Goal: Check status: Check status

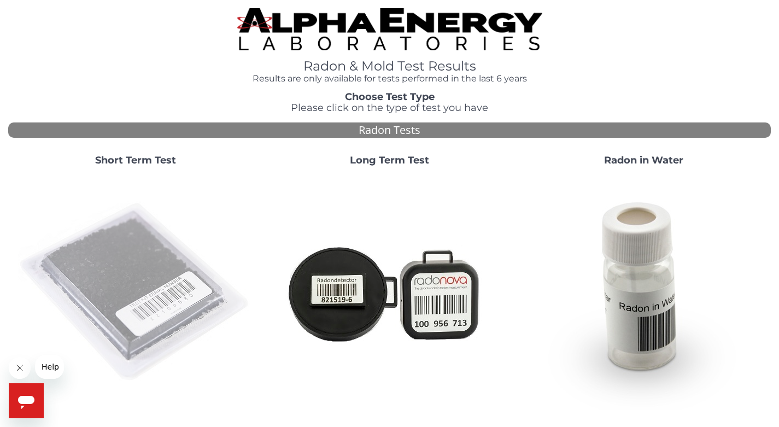
click at [162, 301] on img at bounding box center [135, 292] width 235 height 235
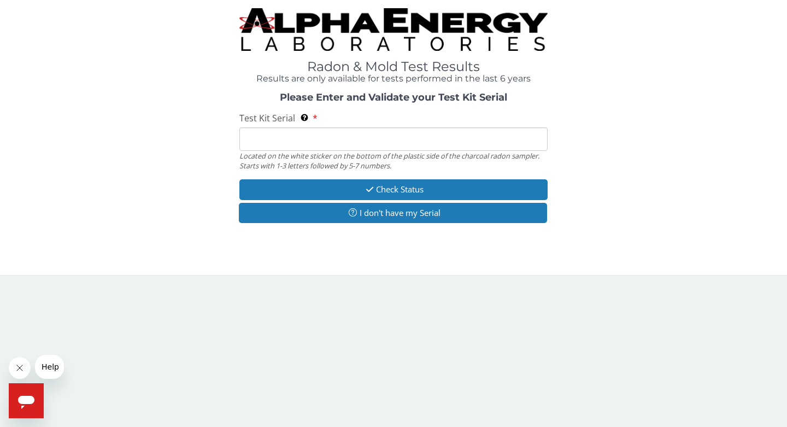
click at [255, 137] on input "Test Kit Serial Located on the white sticker on the bottom of the plastic side …" at bounding box center [393, 139] width 308 height 24
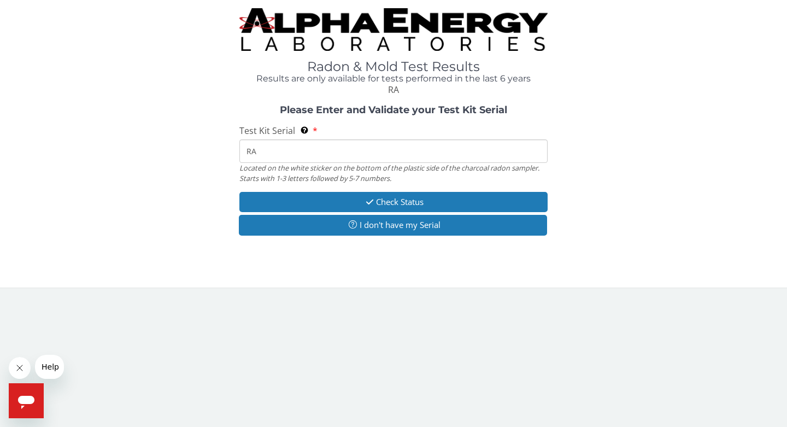
type input "RA206625"
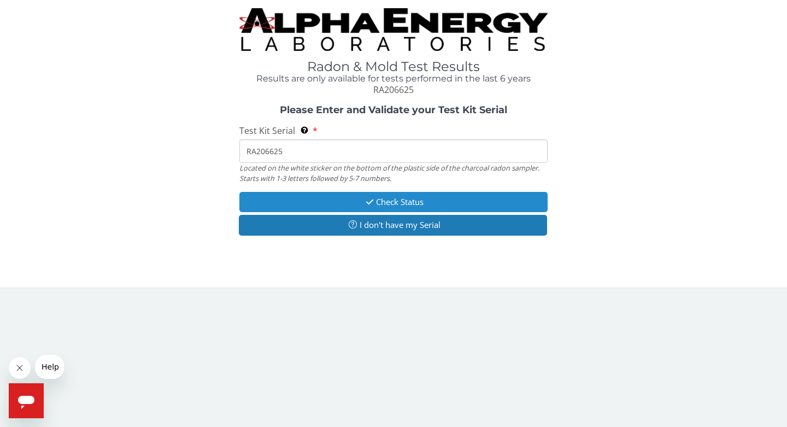
click at [394, 202] on button "Check Status" at bounding box center [393, 202] width 308 height 20
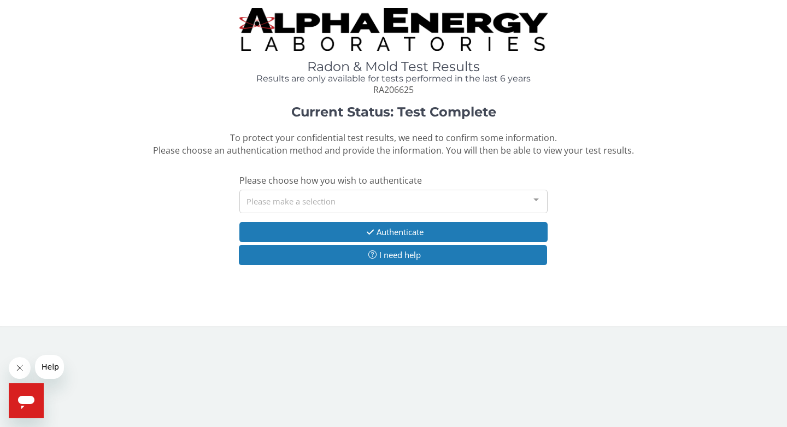
click at [537, 200] on div at bounding box center [536, 200] width 22 height 21
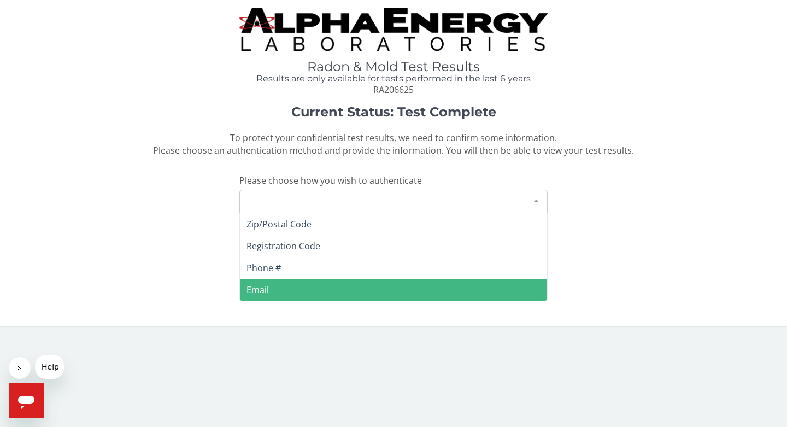
click at [279, 285] on span "Email" at bounding box center [393, 290] width 307 height 22
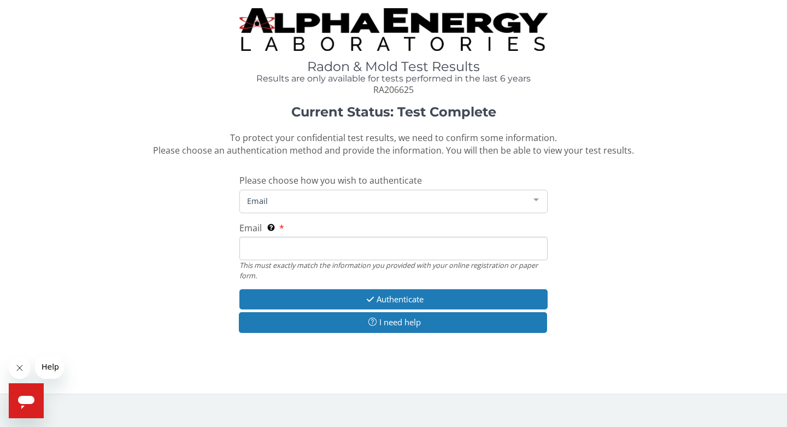
click at [293, 250] on input "Email This must exactly match the information you provided with your online reg…" at bounding box center [393, 249] width 308 height 24
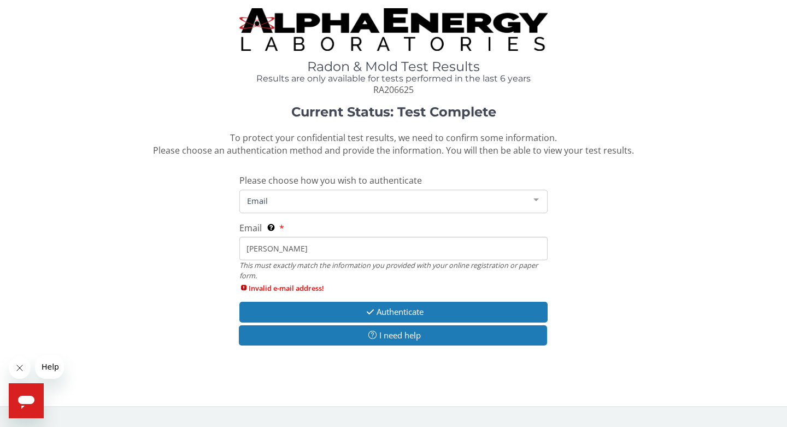
type input "[EMAIL_ADDRESS][DOMAIN_NAME]"
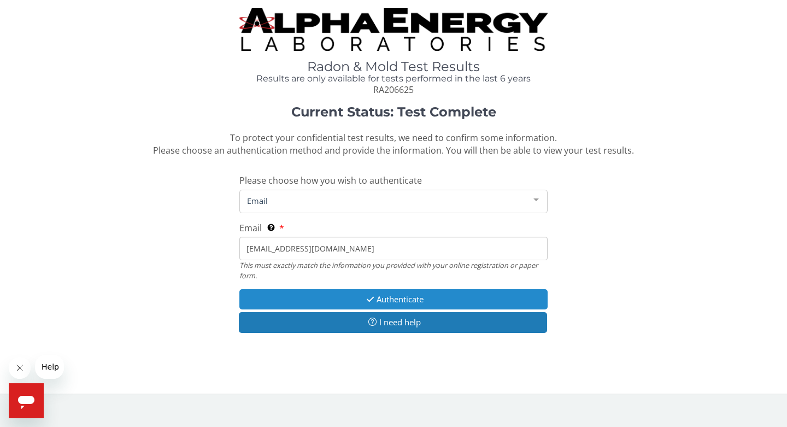
click at [389, 296] on button "Authenticate" at bounding box center [393, 299] width 308 height 20
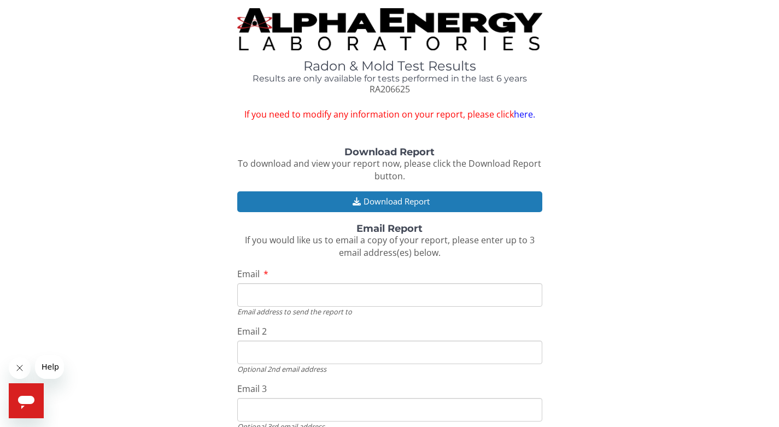
click at [273, 291] on input "Email" at bounding box center [389, 295] width 305 height 24
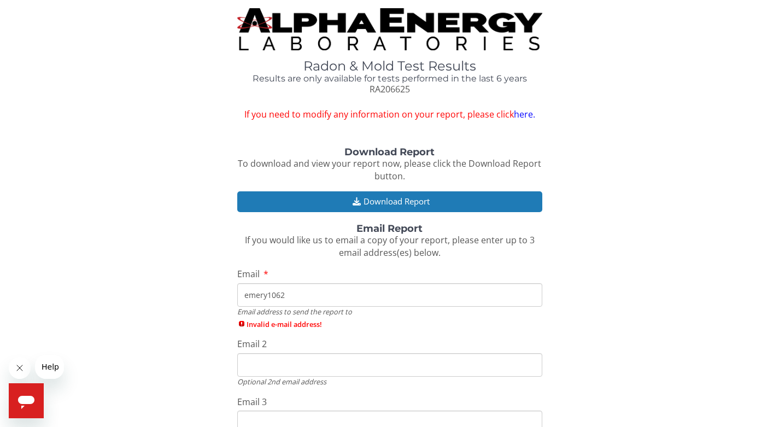
type input "[EMAIL_ADDRESS][DOMAIN_NAME]"
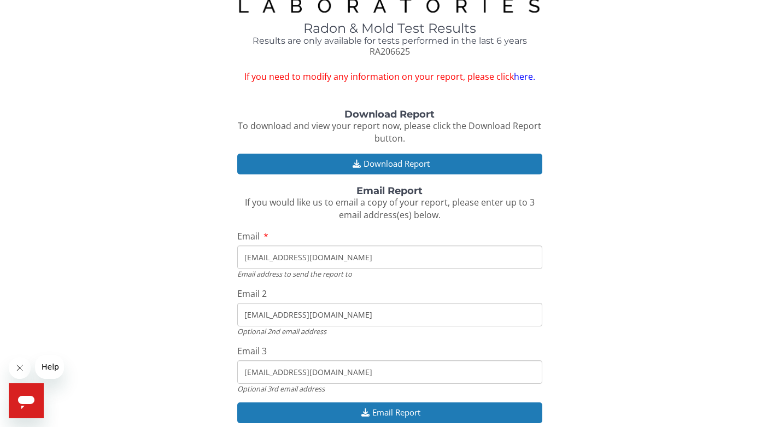
scroll to position [55, 0]
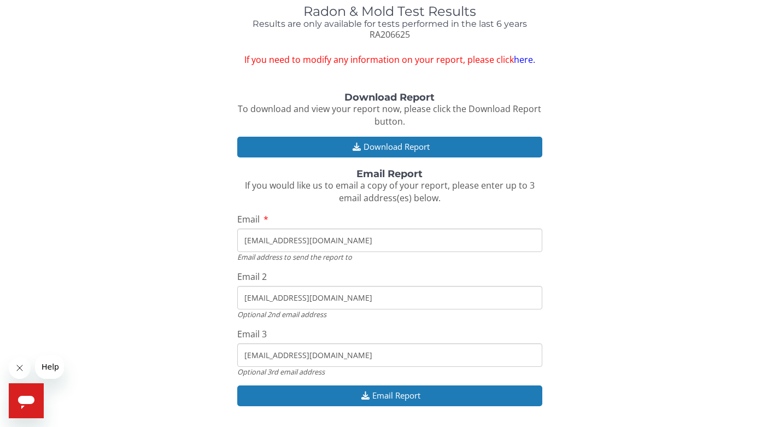
drag, startPoint x: 347, startPoint y: 300, endPoint x: 248, endPoint y: 303, distance: 99.0
click at [248, 303] on input "[EMAIL_ADDRESS][DOMAIN_NAME]" at bounding box center [389, 298] width 305 height 24
click at [337, 299] on input "[EMAIL_ADDRESS][DOMAIN_NAME]" at bounding box center [389, 298] width 305 height 24
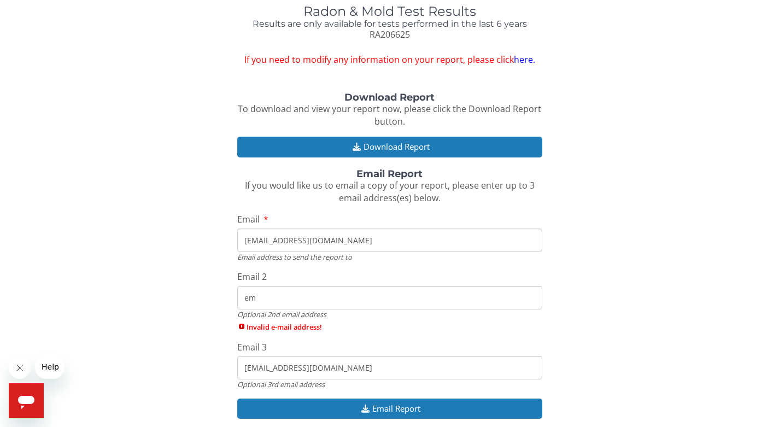
type input "e"
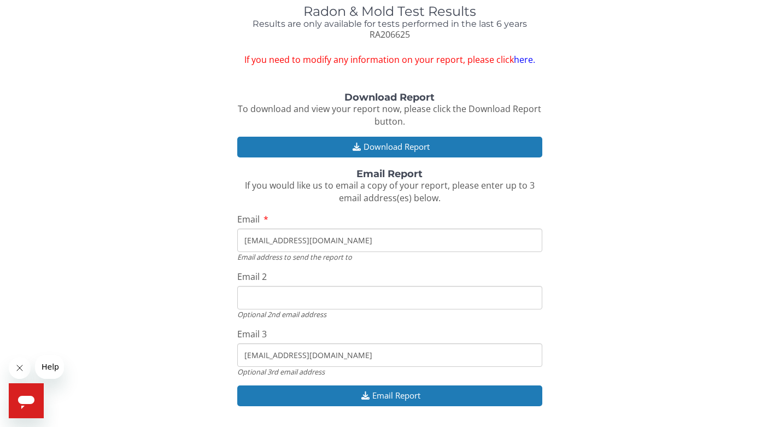
click at [343, 354] on input "[EMAIL_ADDRESS][DOMAIN_NAME]" at bounding box center [389, 355] width 305 height 24
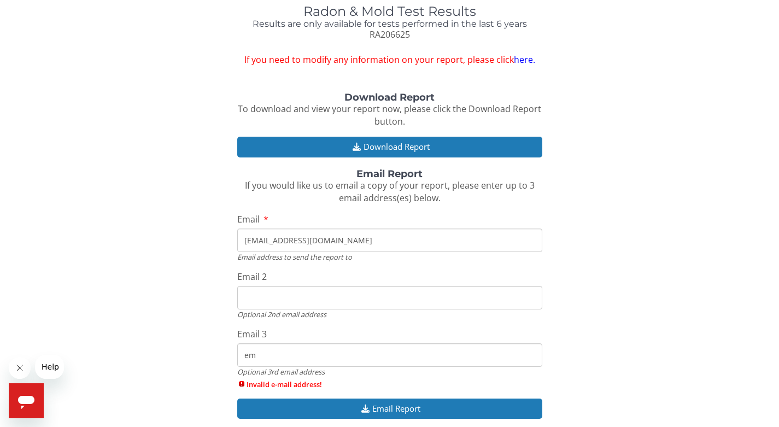
type input "e"
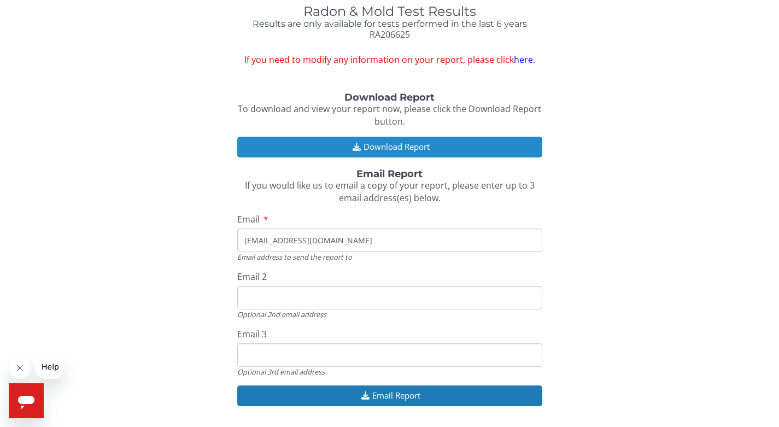
click at [455, 145] on button "Download Report" at bounding box center [389, 147] width 305 height 20
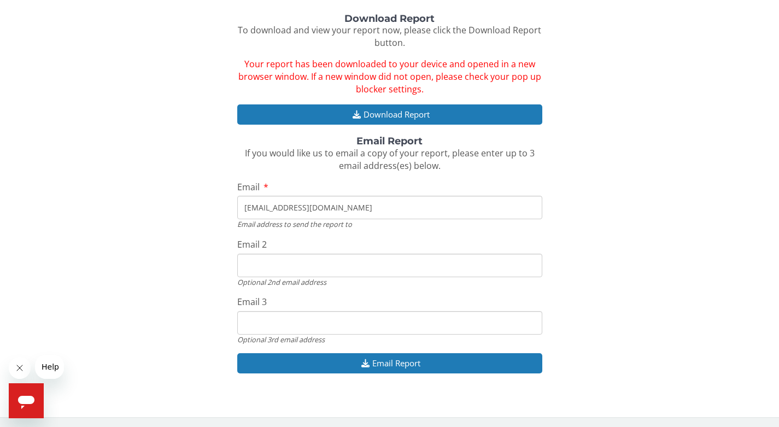
scroll to position [134, 0]
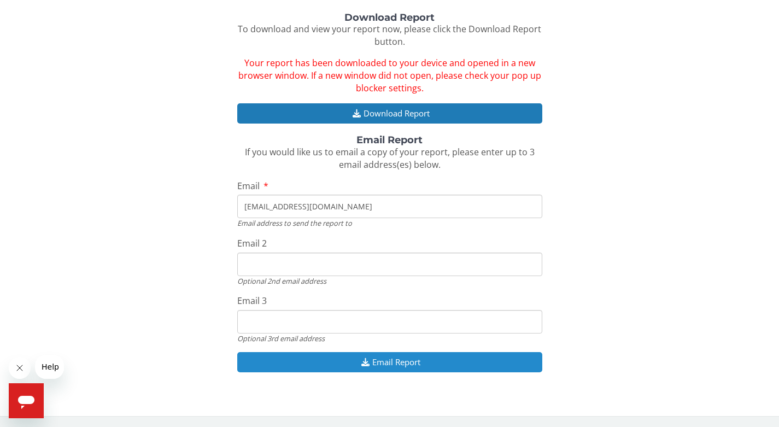
click at [399, 361] on button "Email Report" at bounding box center [389, 362] width 305 height 20
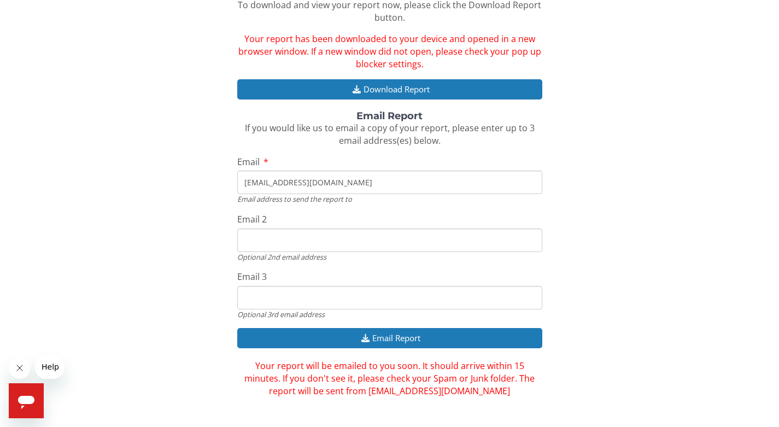
scroll to position [172, 0]
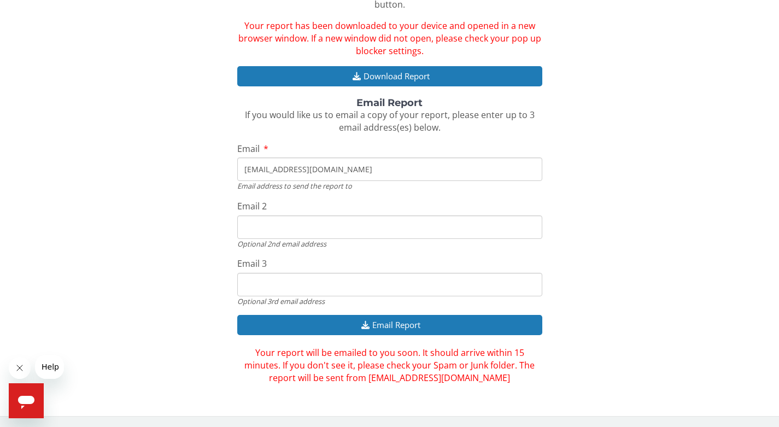
drag, startPoint x: 708, startPoint y: 0, endPoint x: 564, endPoint y: 23, distance: 145.6
click at [564, 23] on div "Download Report To download and view your report now, please click the Download…" at bounding box center [389, 179] width 763 height 409
